Goal: Transaction & Acquisition: Download file/media

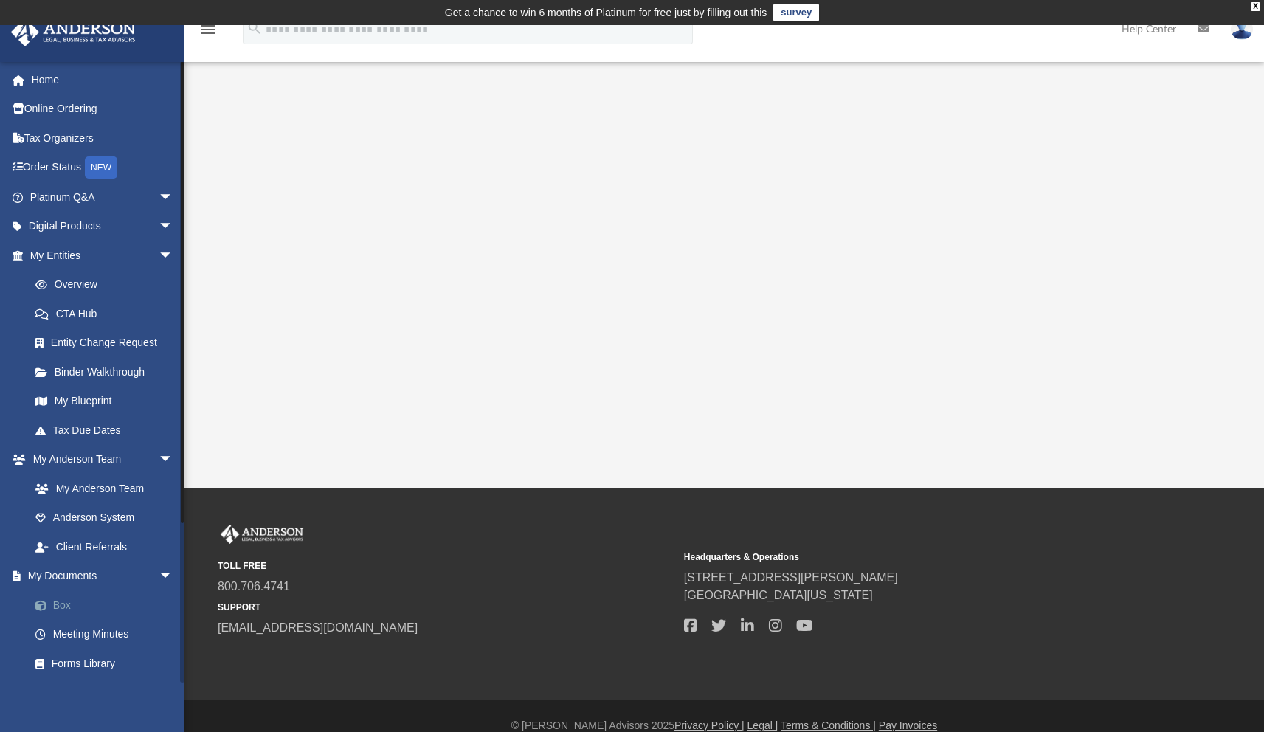
click at [60, 602] on link "Box" at bounding box center [108, 605] width 175 height 30
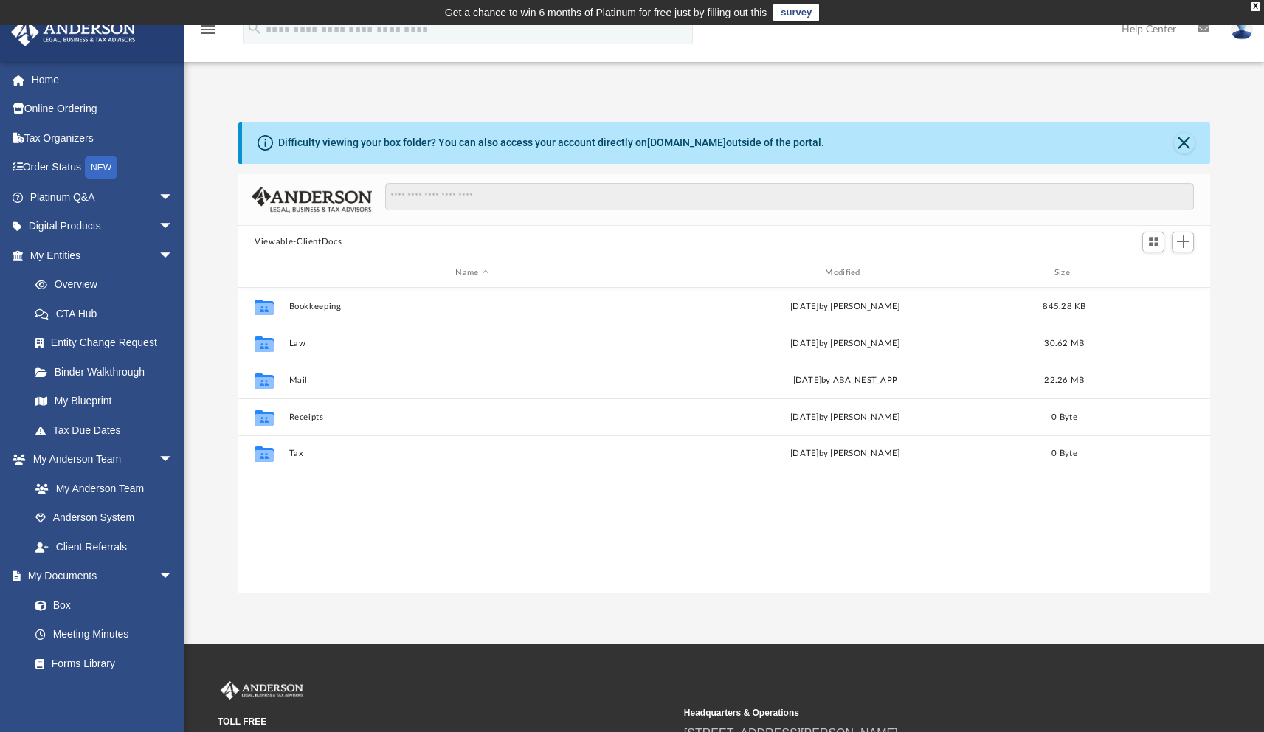
scroll to position [324, 960]
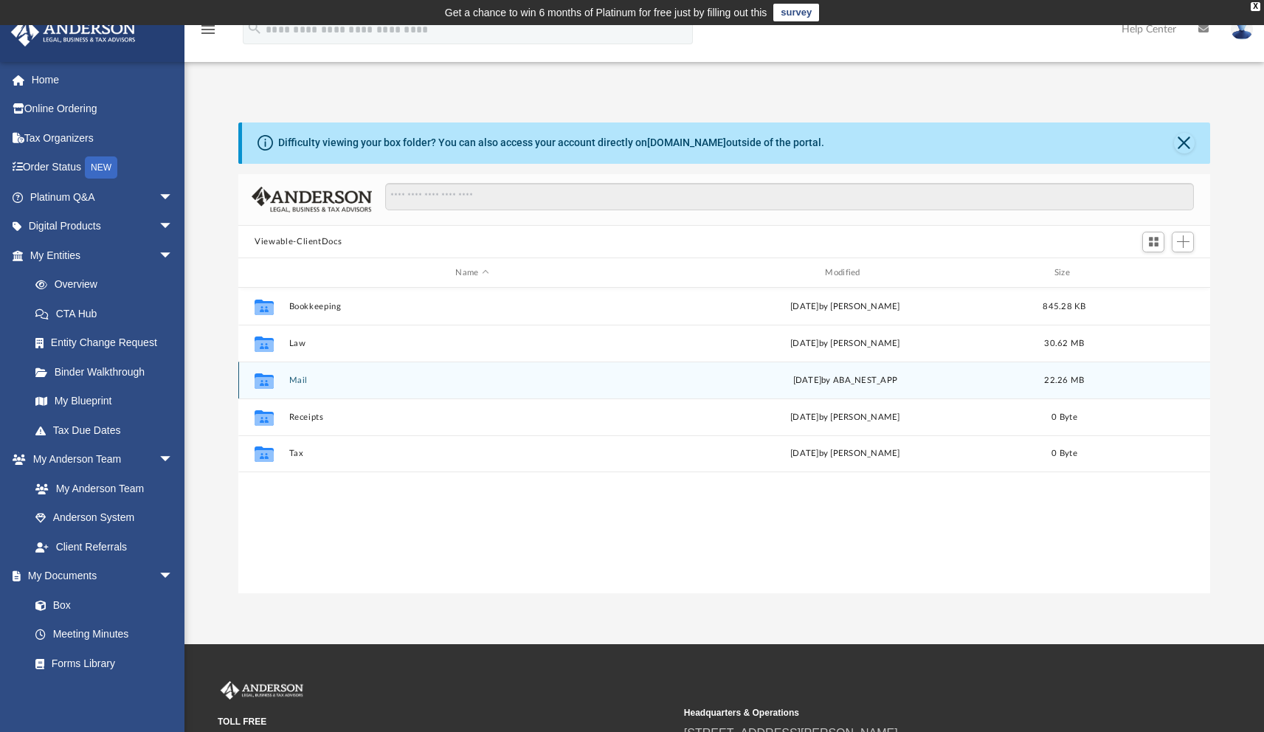
click at [299, 380] on button "Mail" at bounding box center [472, 380] width 367 height 10
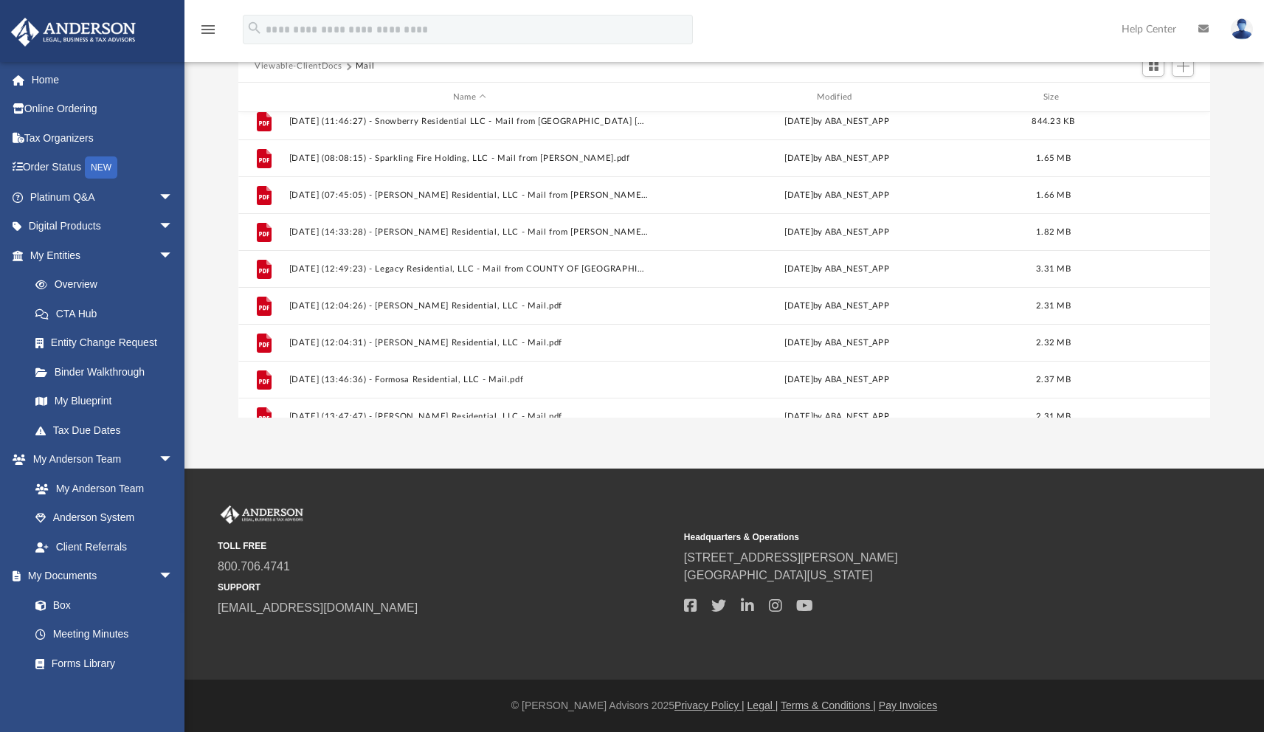
scroll to position [247, 0]
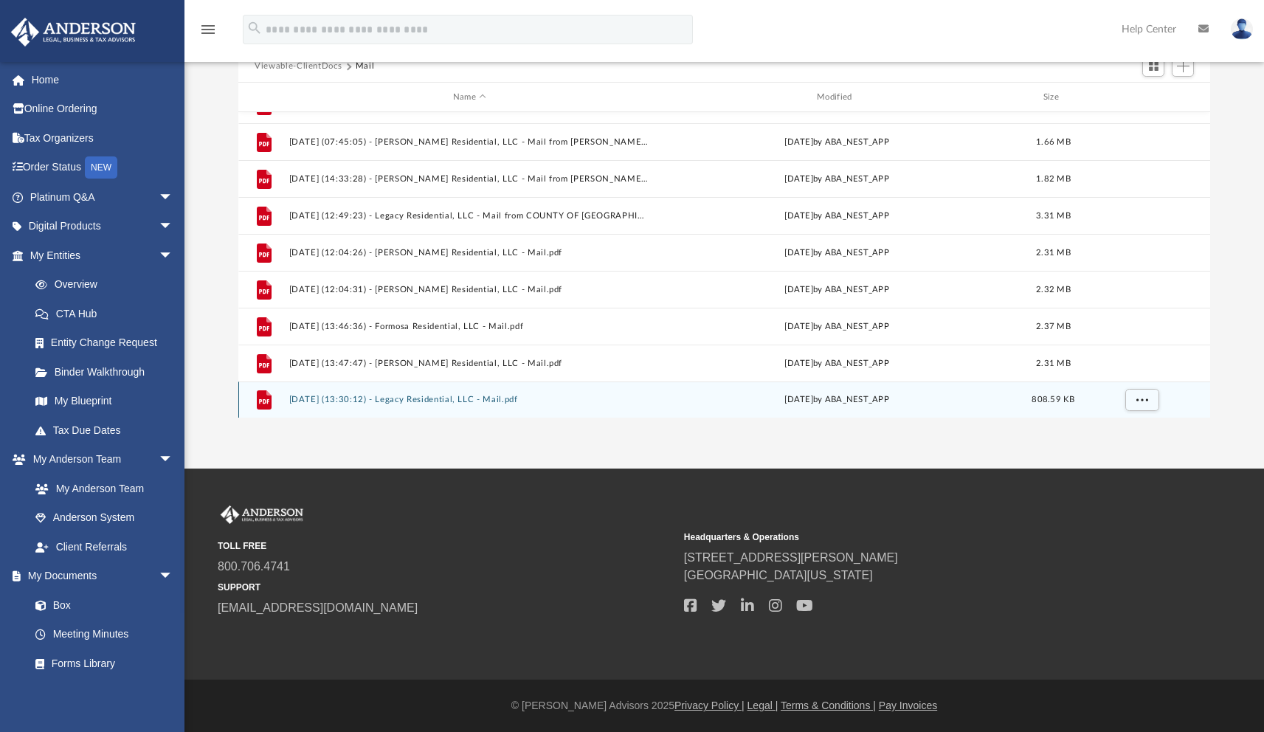
click at [814, 401] on div "[DATE] by ABA_NEST_APP" at bounding box center [837, 399] width 361 height 13
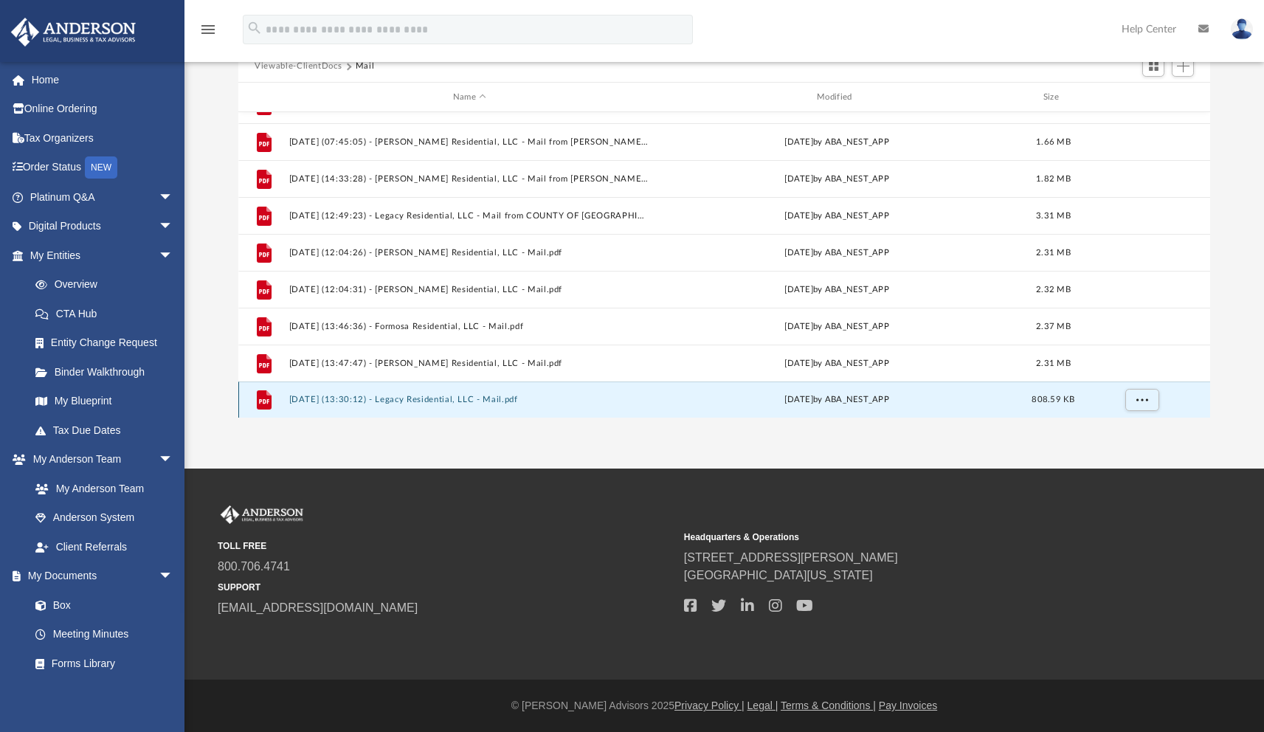
click at [426, 403] on button "[DATE] (13:30:12) - Legacy Residential, LLC - Mail.pdf" at bounding box center [469, 400] width 361 height 10
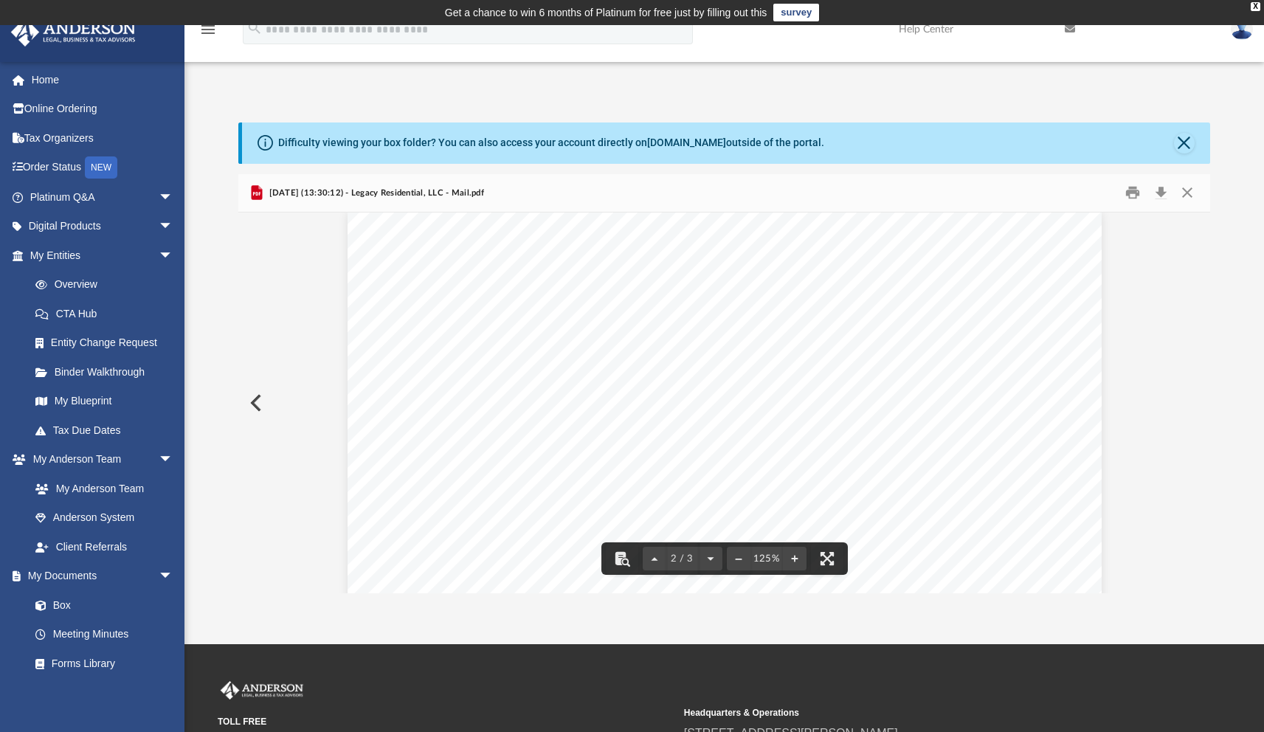
scroll to position [0, 0]
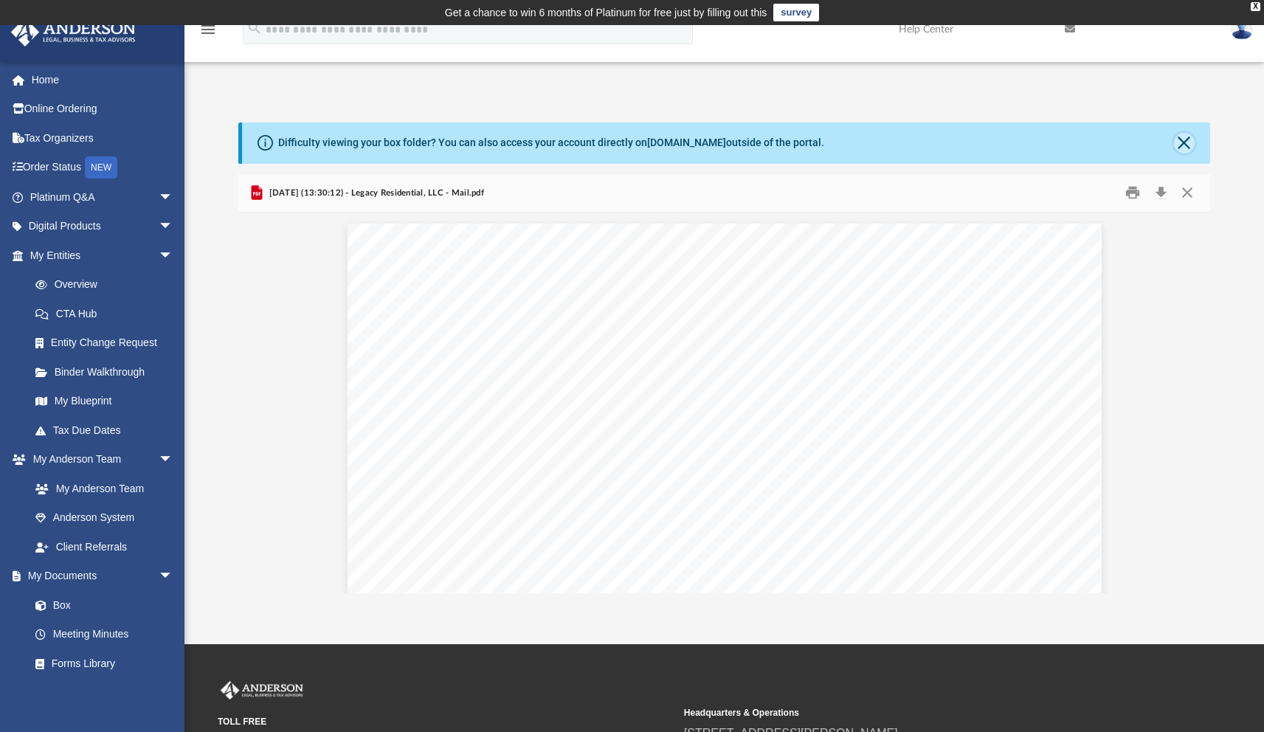
click at [1185, 142] on button "Close" at bounding box center [1184, 143] width 21 height 21
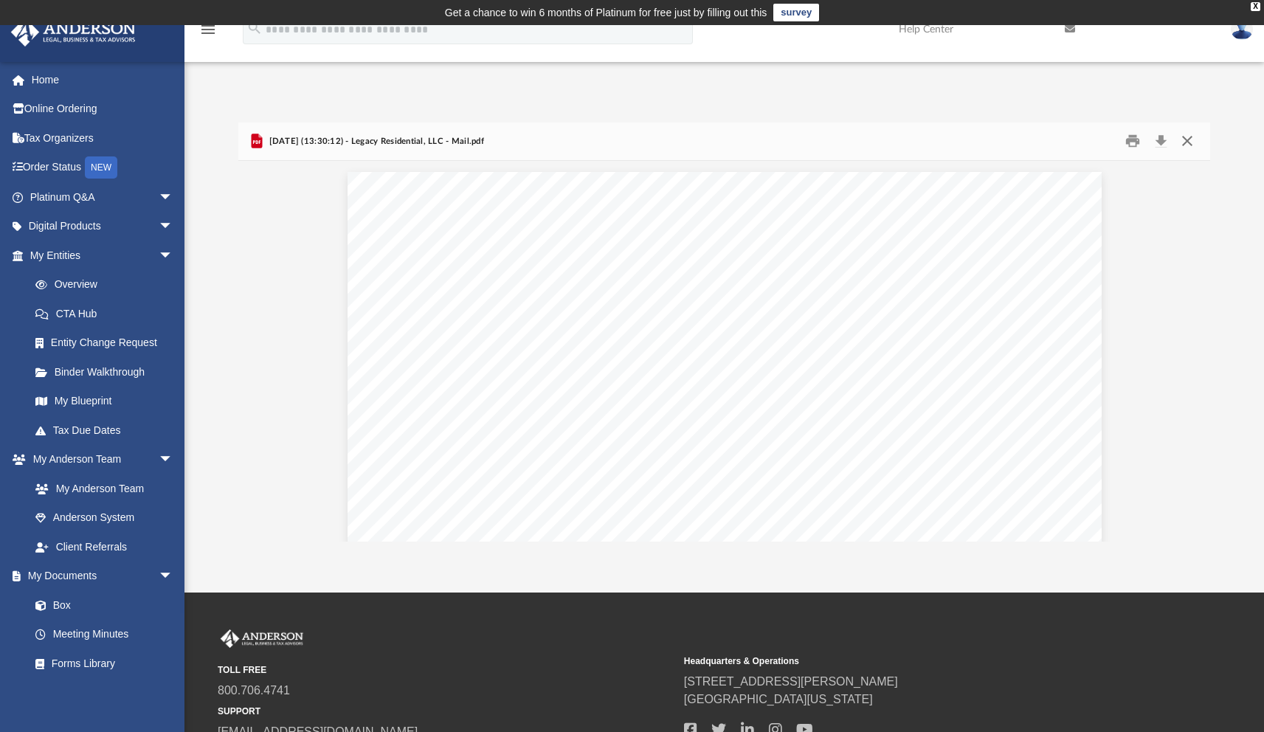
click at [1186, 141] on button "Close" at bounding box center [1186, 141] width 27 height 23
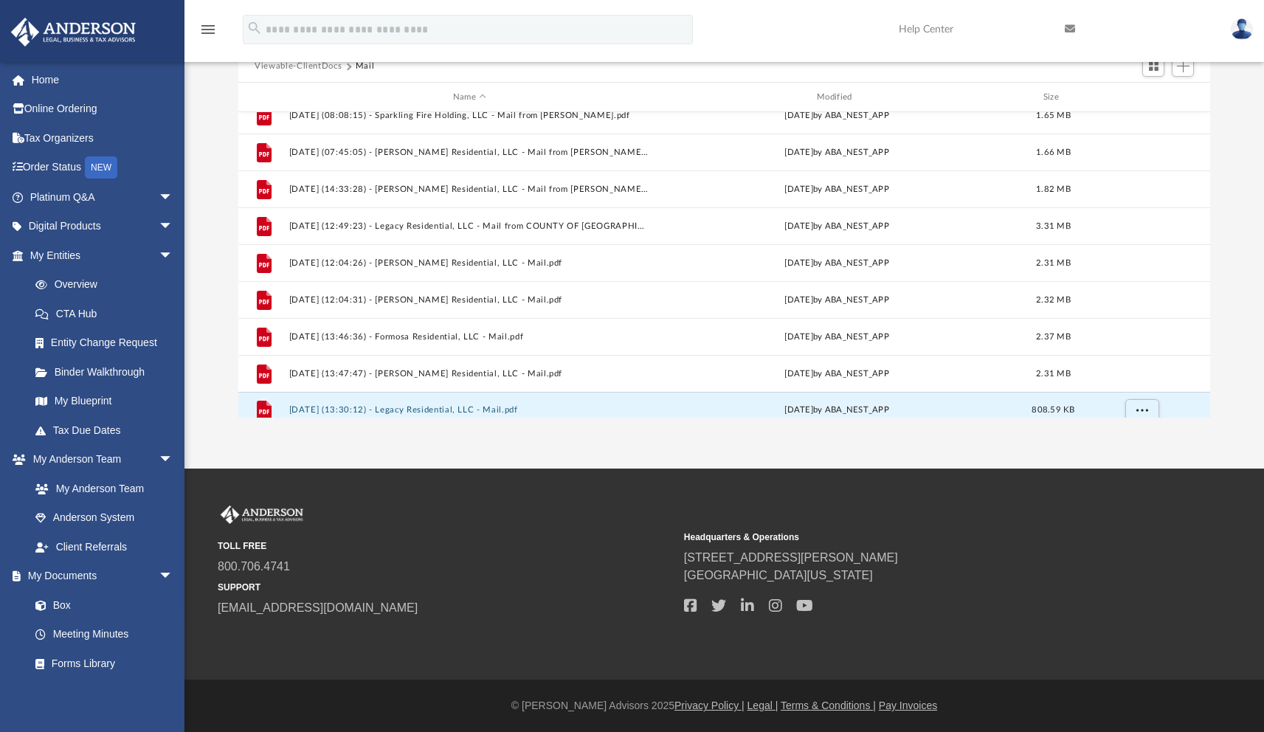
scroll to position [247, 0]
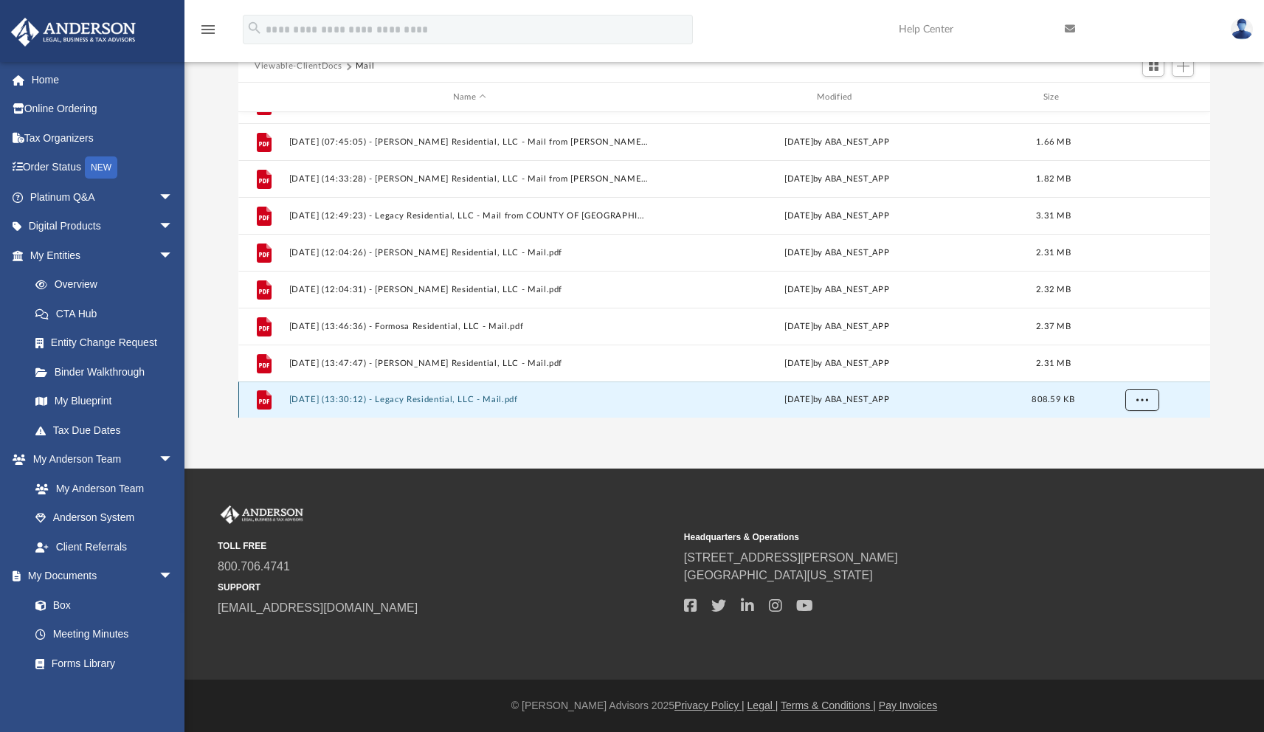
click at [1139, 400] on span "More options" at bounding box center [1142, 399] width 12 height 8
click at [1244, 179] on div "Difficulty viewing your box folder? You can also access your account directly o…" at bounding box center [723, 209] width 1079 height 420
click at [1145, 399] on span "More options" at bounding box center [1142, 399] width 12 height 8
click at [1125, 369] on li "Download" at bounding box center [1128, 368] width 43 height 15
click at [1146, 399] on span "More options" at bounding box center [1142, 399] width 12 height 8
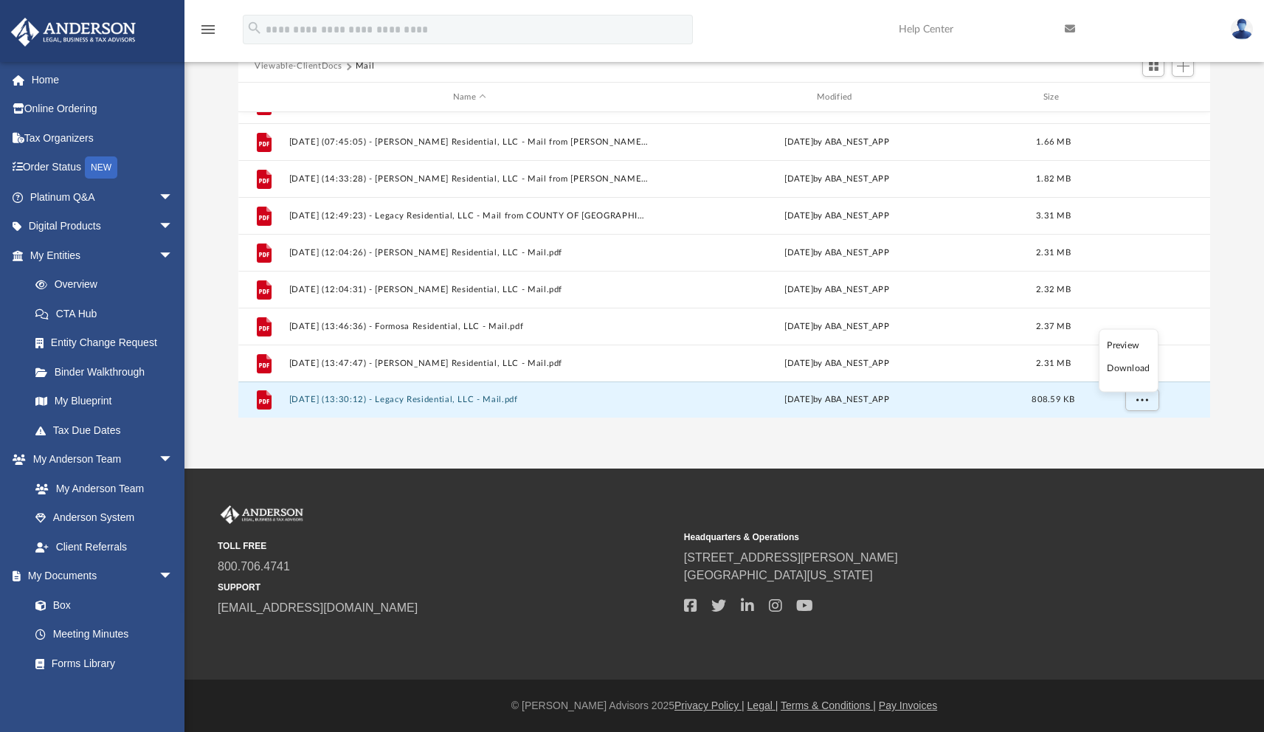
click at [1191, 544] on div "TOLL FREE 800.706.4741 SUPPORT [EMAIL_ADDRESS][DOMAIN_NAME] Headquarters & Oper…" at bounding box center [724, 561] width 1013 height 112
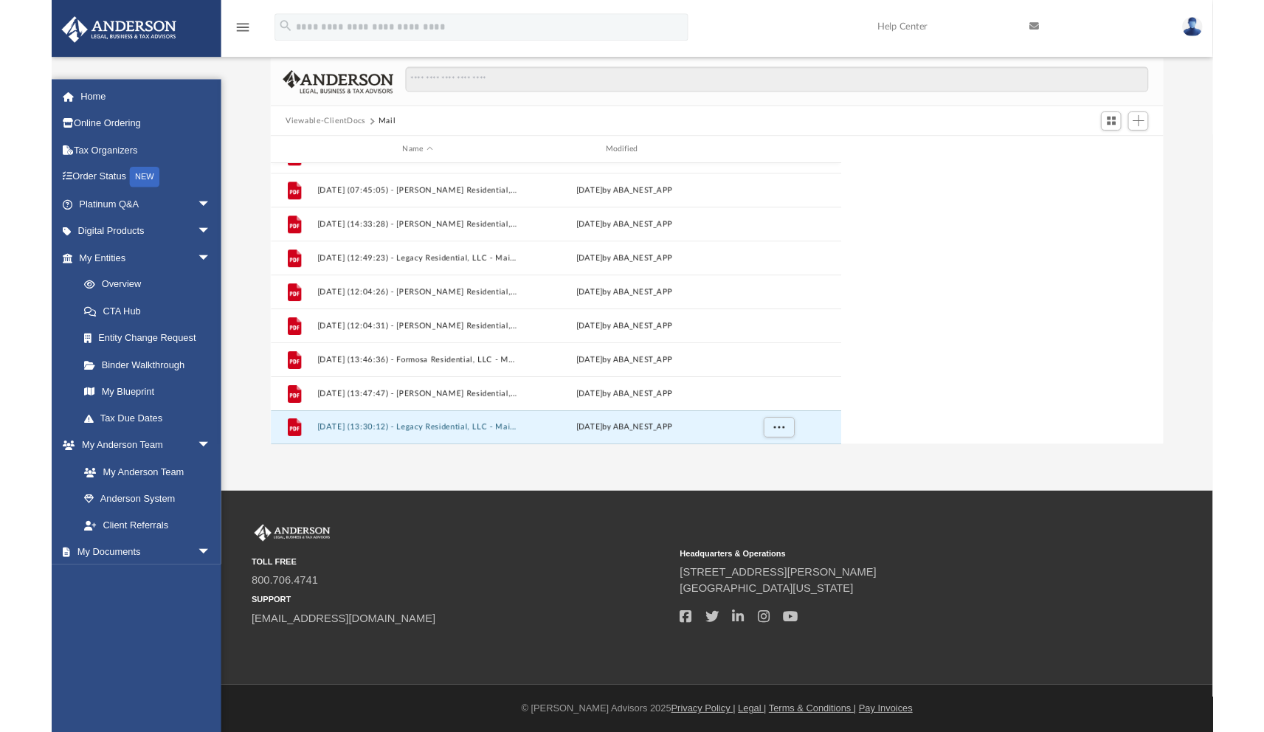
scroll to position [324, 960]
